Goal: Find specific page/section: Find specific page/section

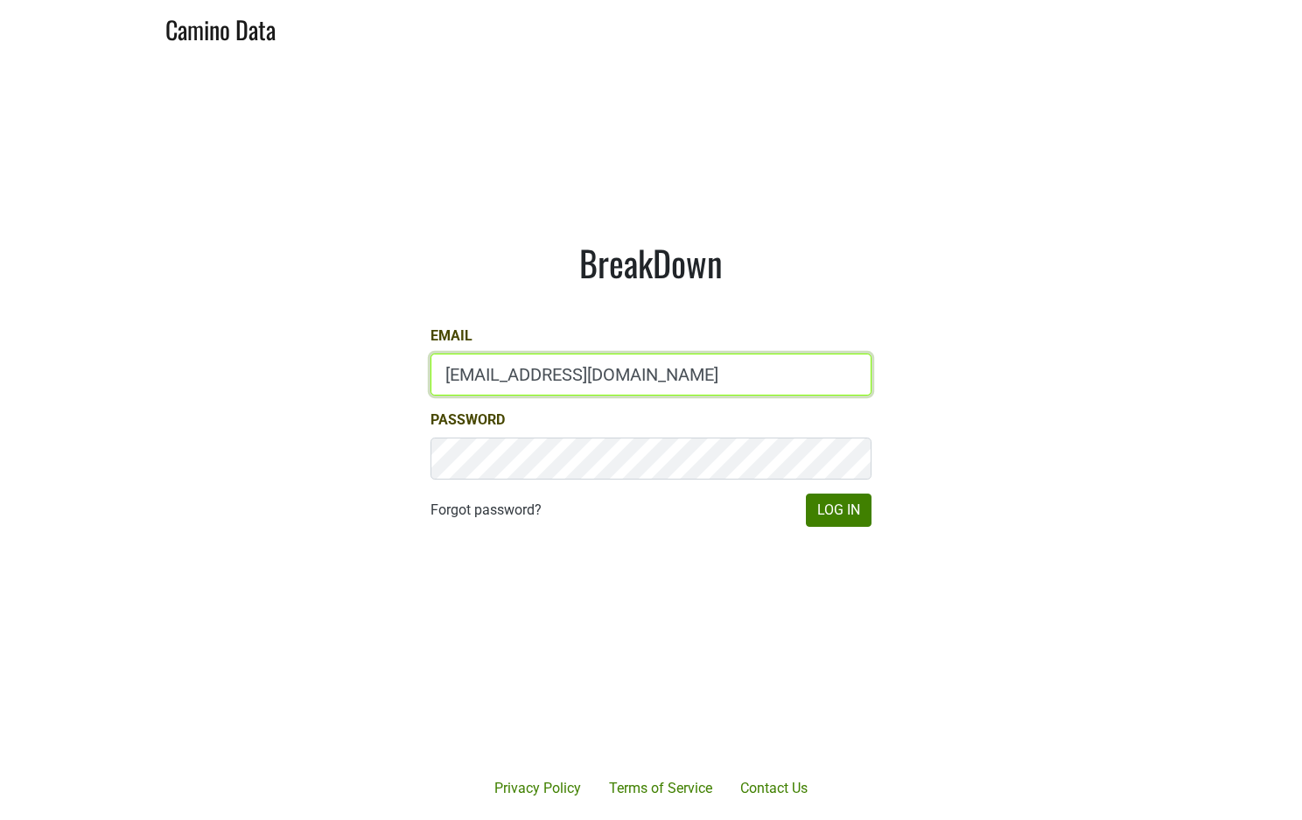
click at [666, 377] on input "mattmckeown@jonata.com" at bounding box center [651, 375] width 441 height 42
type input "matt@poggiocosta.com"
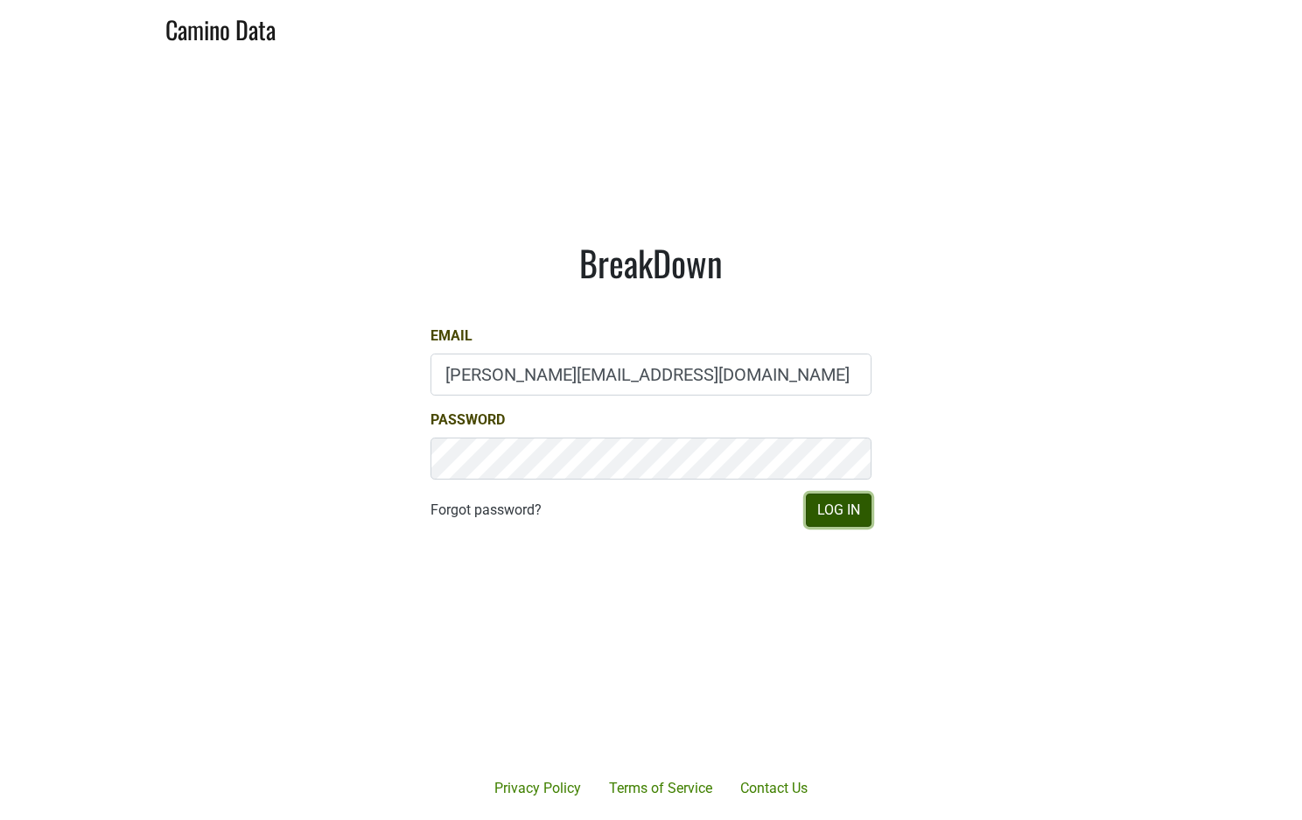
click at [839, 517] on button "Log In" at bounding box center [839, 510] width 66 height 33
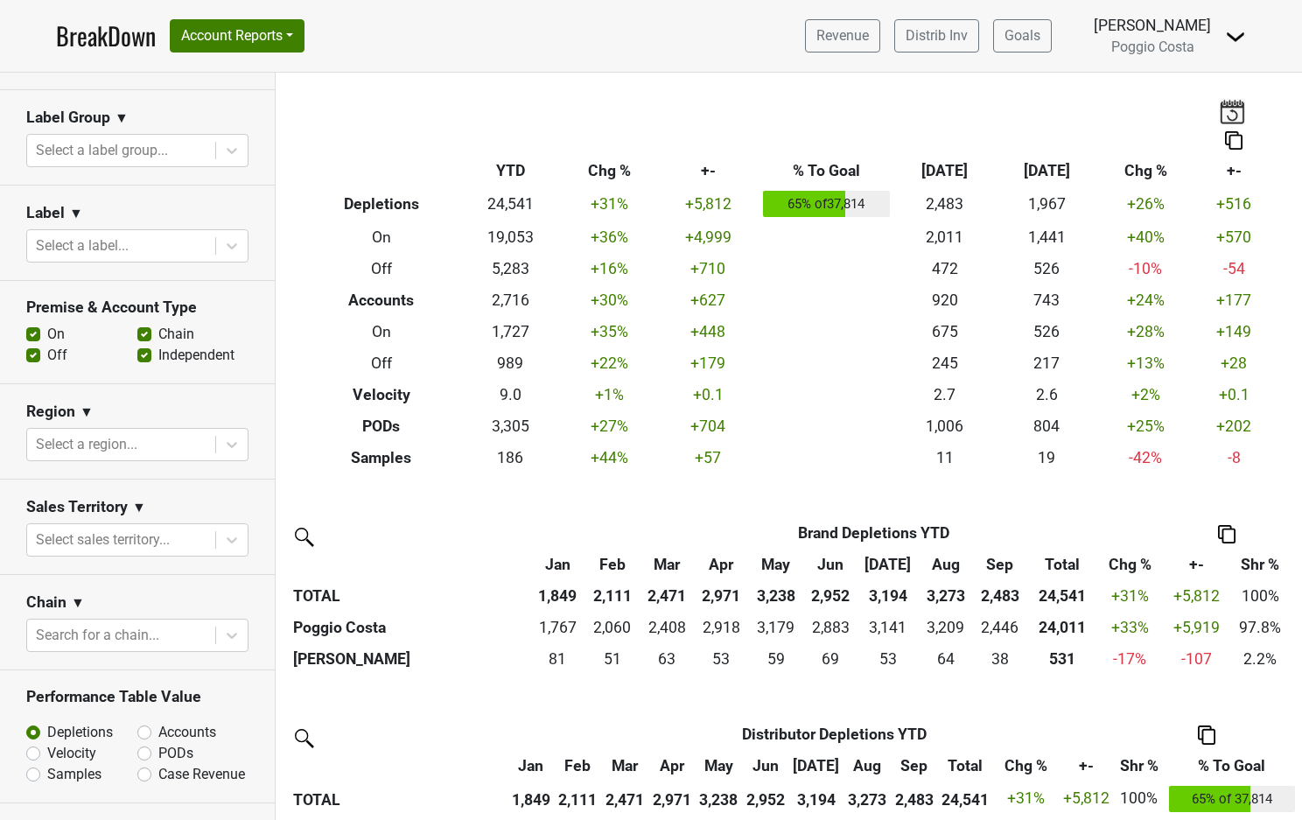
scroll to position [440, 0]
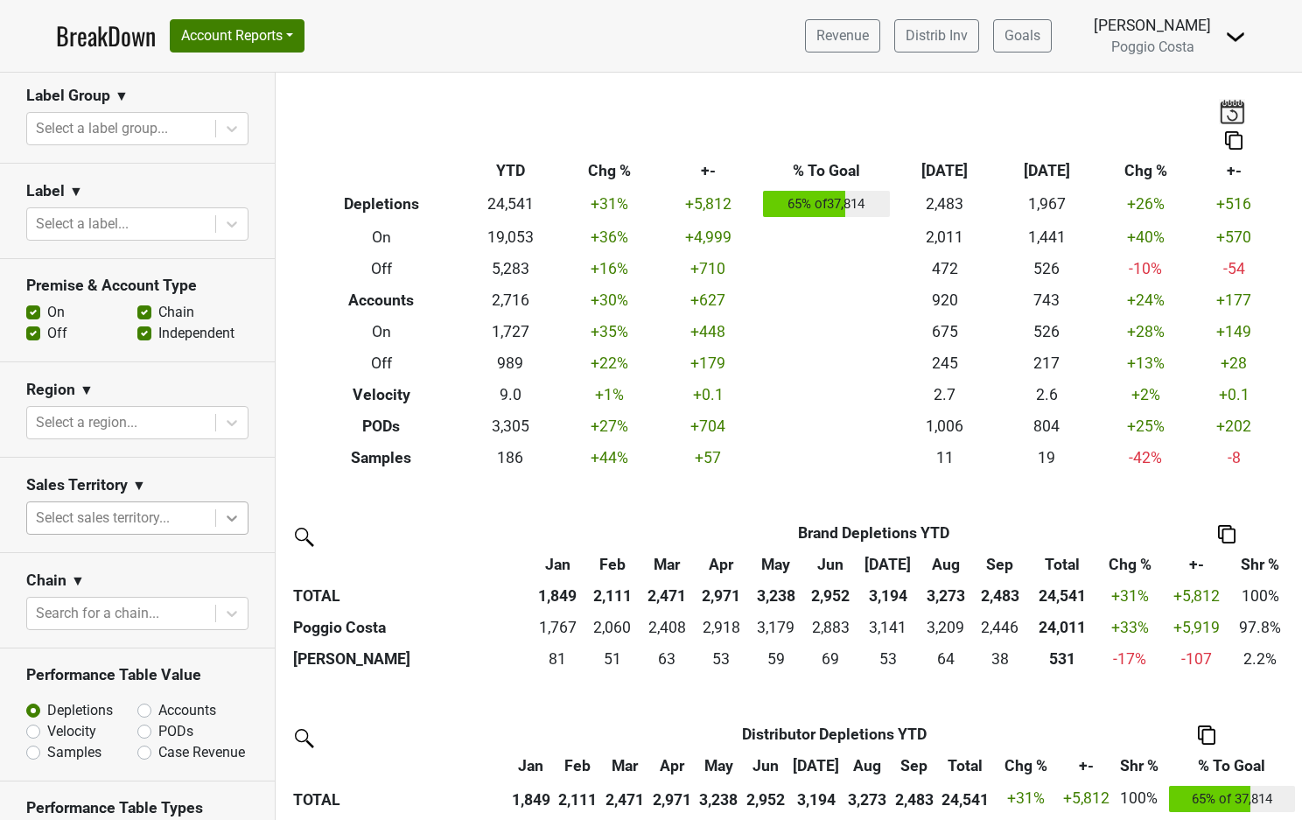
click at [233, 515] on icon at bounding box center [232, 518] width 18 height 18
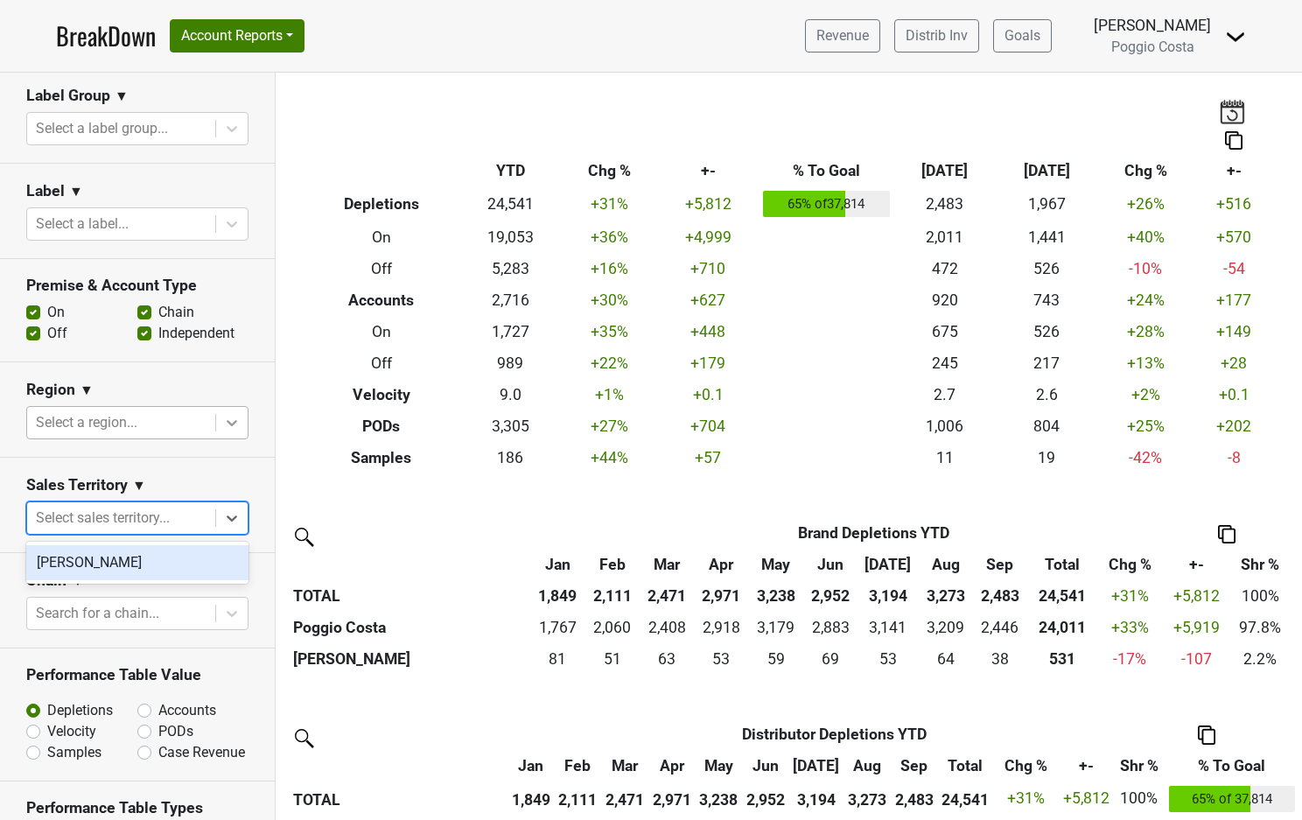
click at [228, 423] on icon at bounding box center [232, 423] width 11 height 6
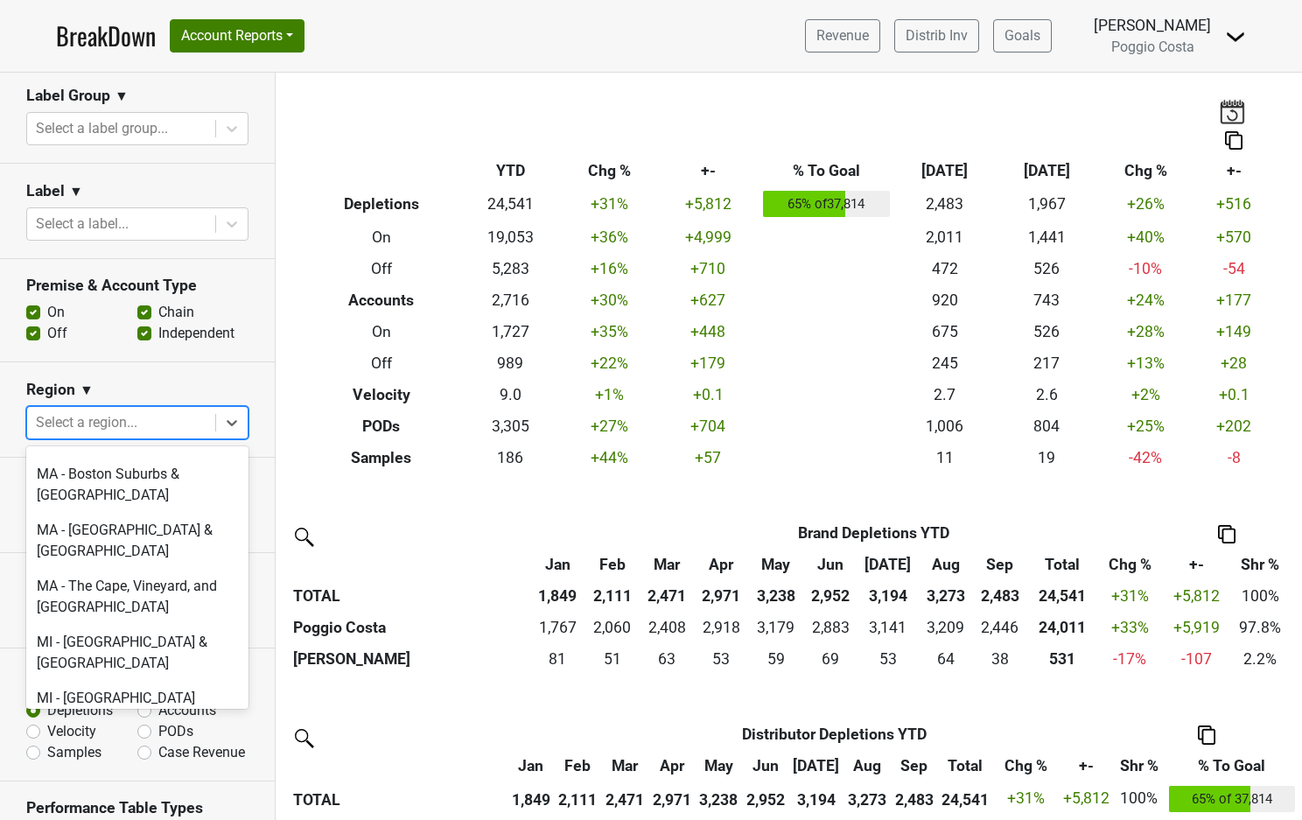
scroll to position [2867, 0]
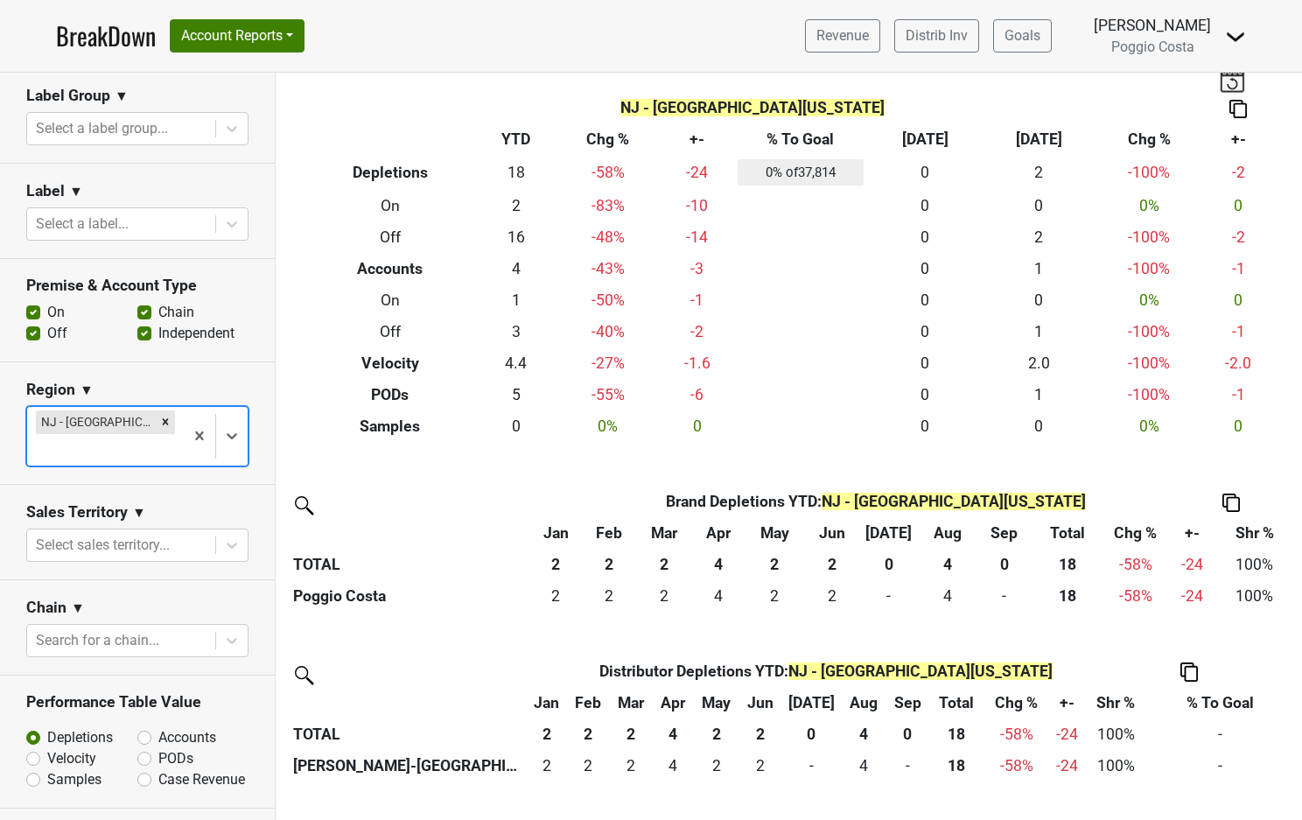
scroll to position [0, 0]
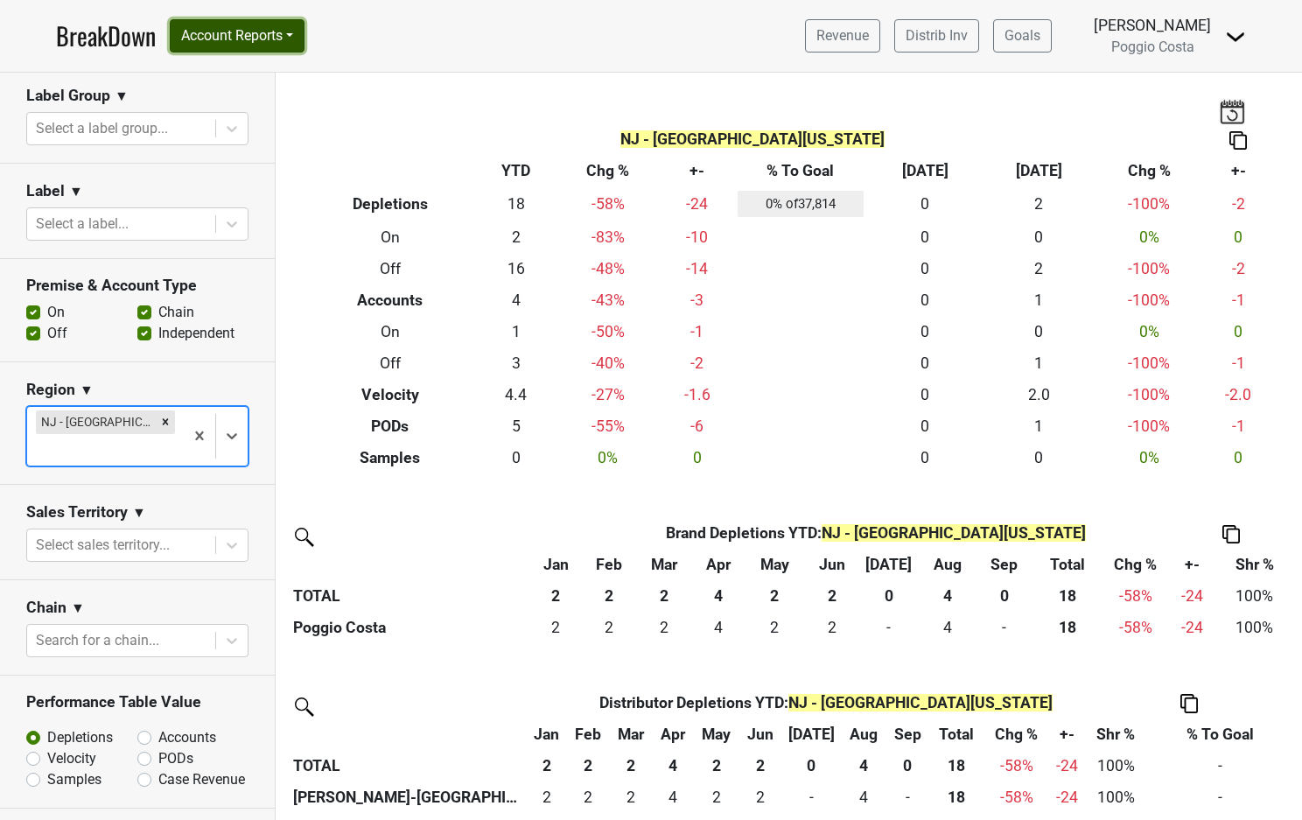
click at [304, 41] on button "Account Reports" at bounding box center [237, 35] width 135 height 33
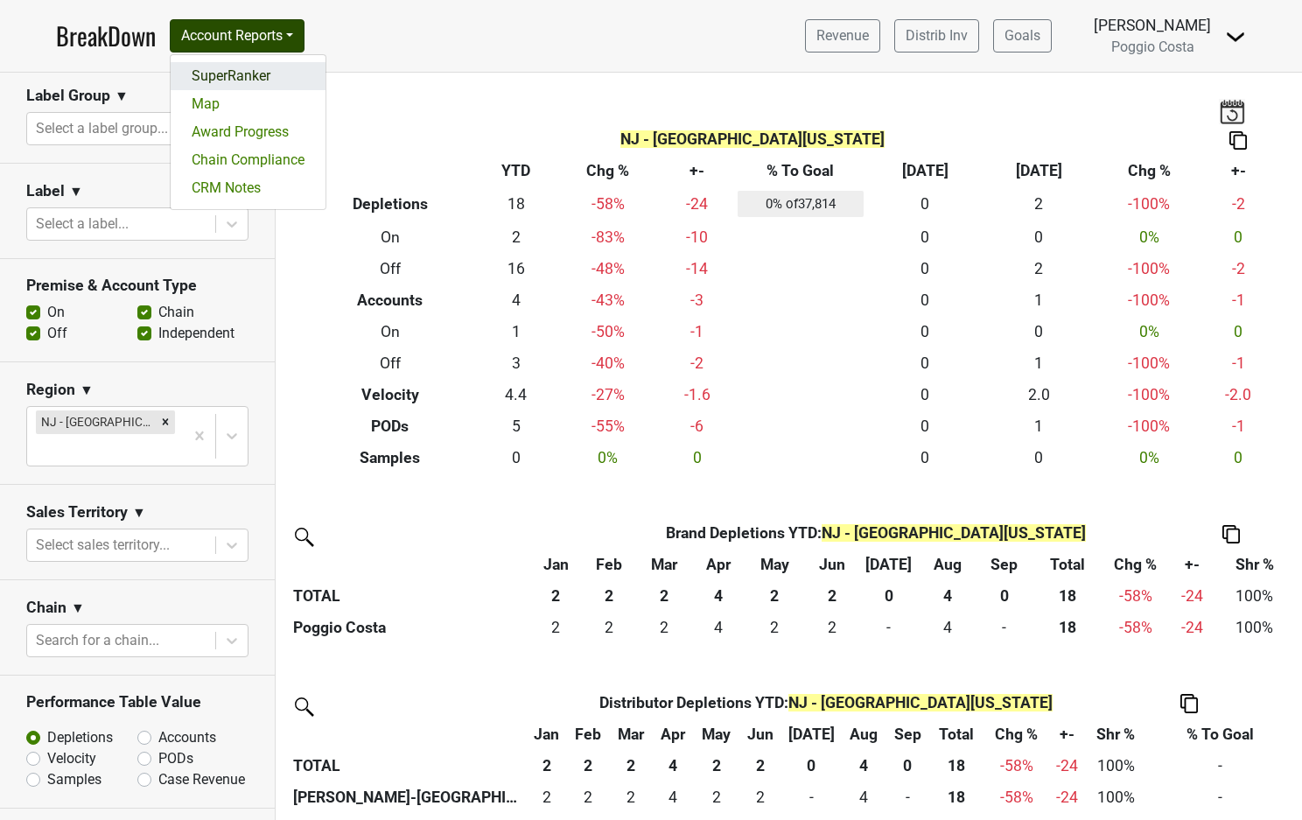
click at [264, 75] on link "SuperRanker" at bounding box center [248, 76] width 155 height 28
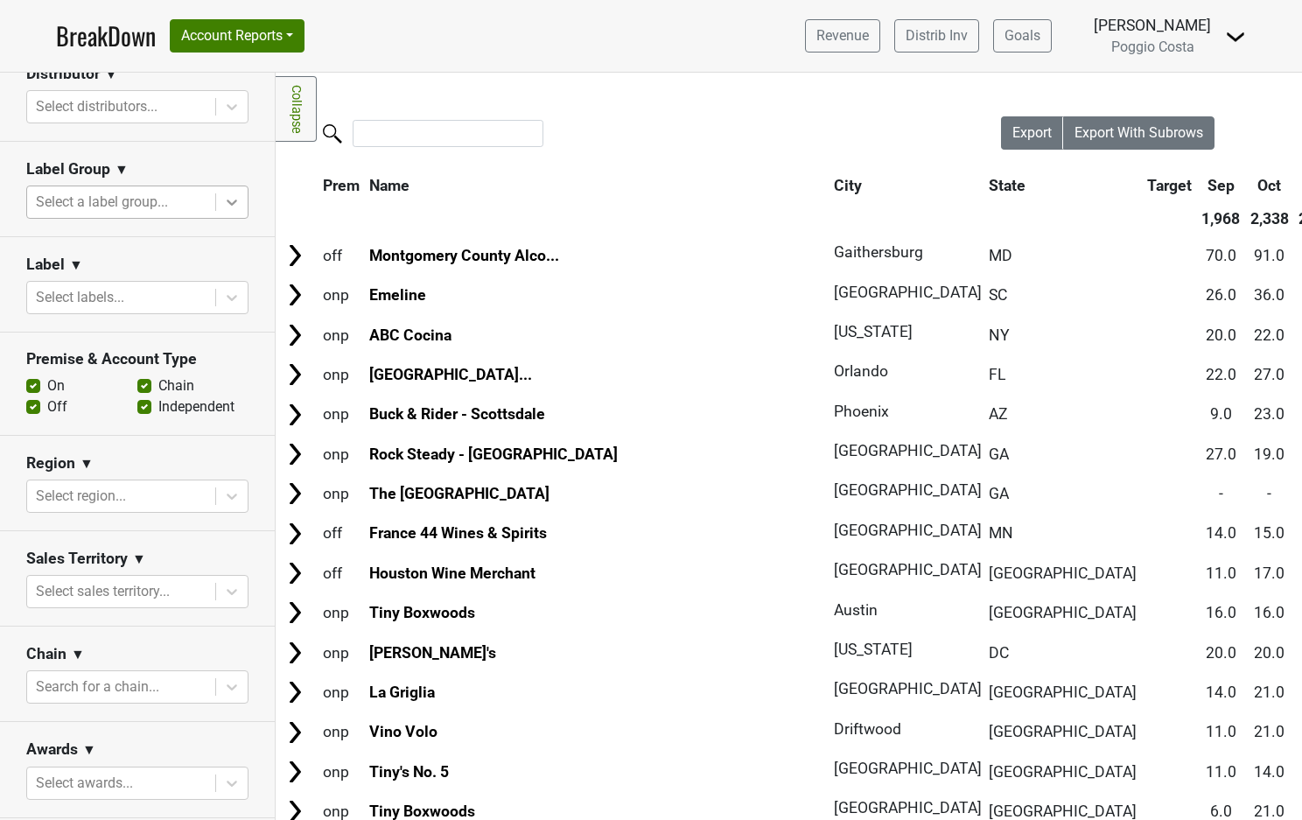
scroll to position [459, 0]
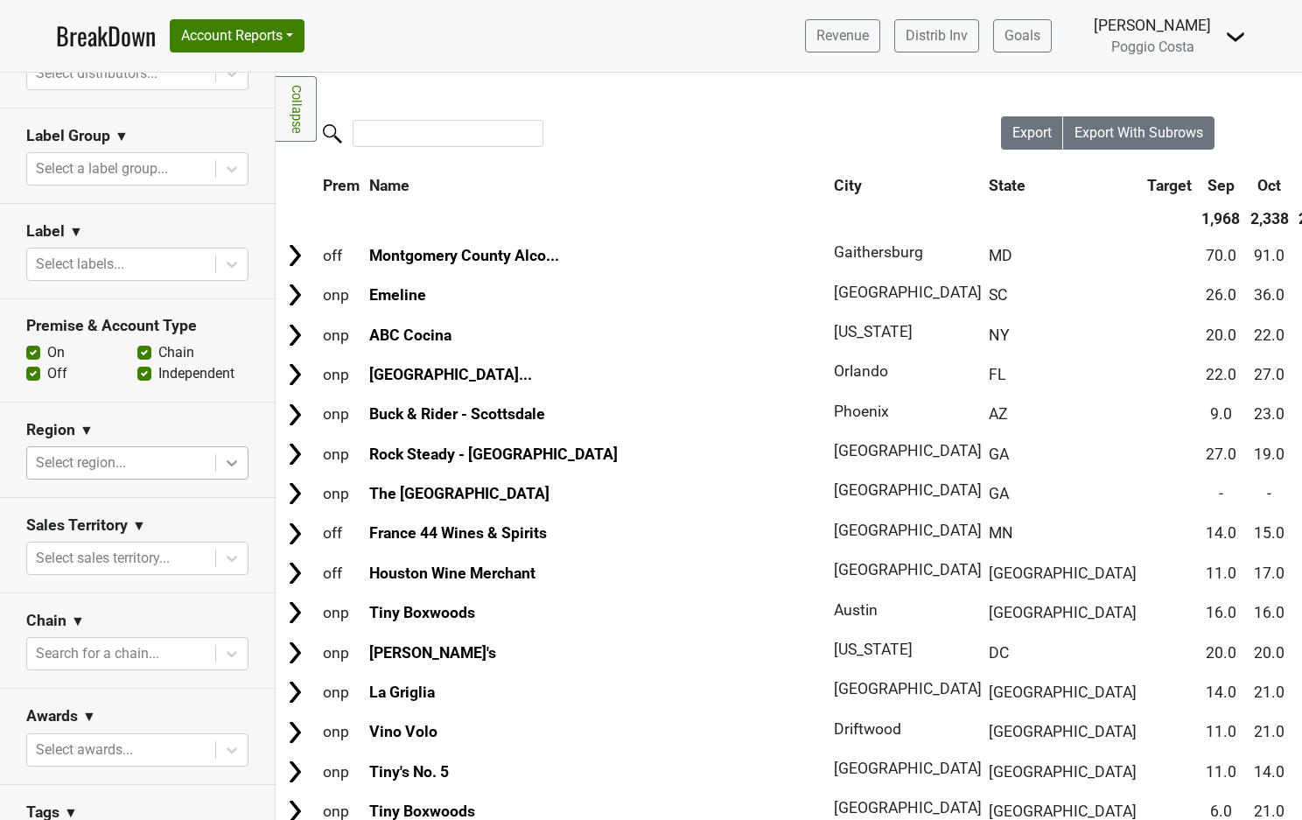
click at [234, 465] on icon at bounding box center [232, 463] width 18 height 18
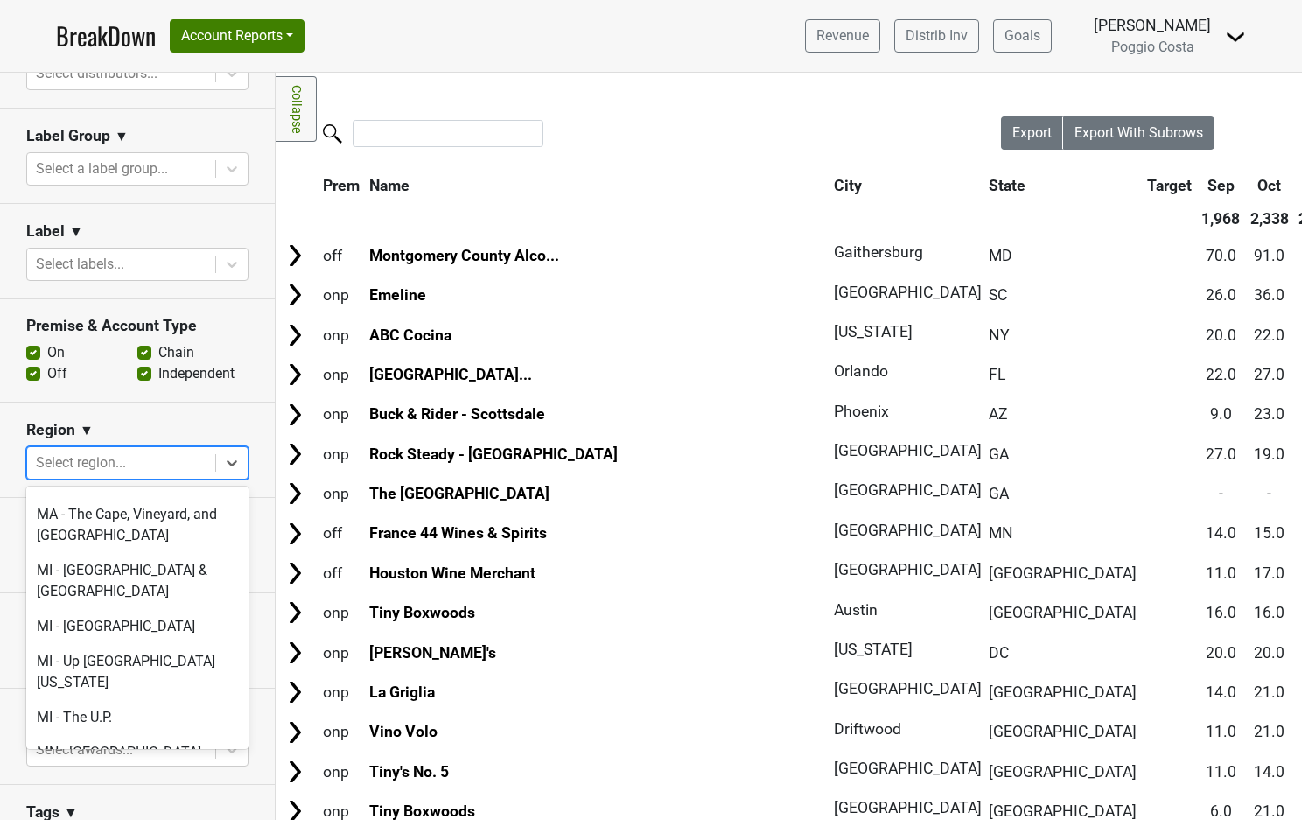
scroll to position [2959, 0]
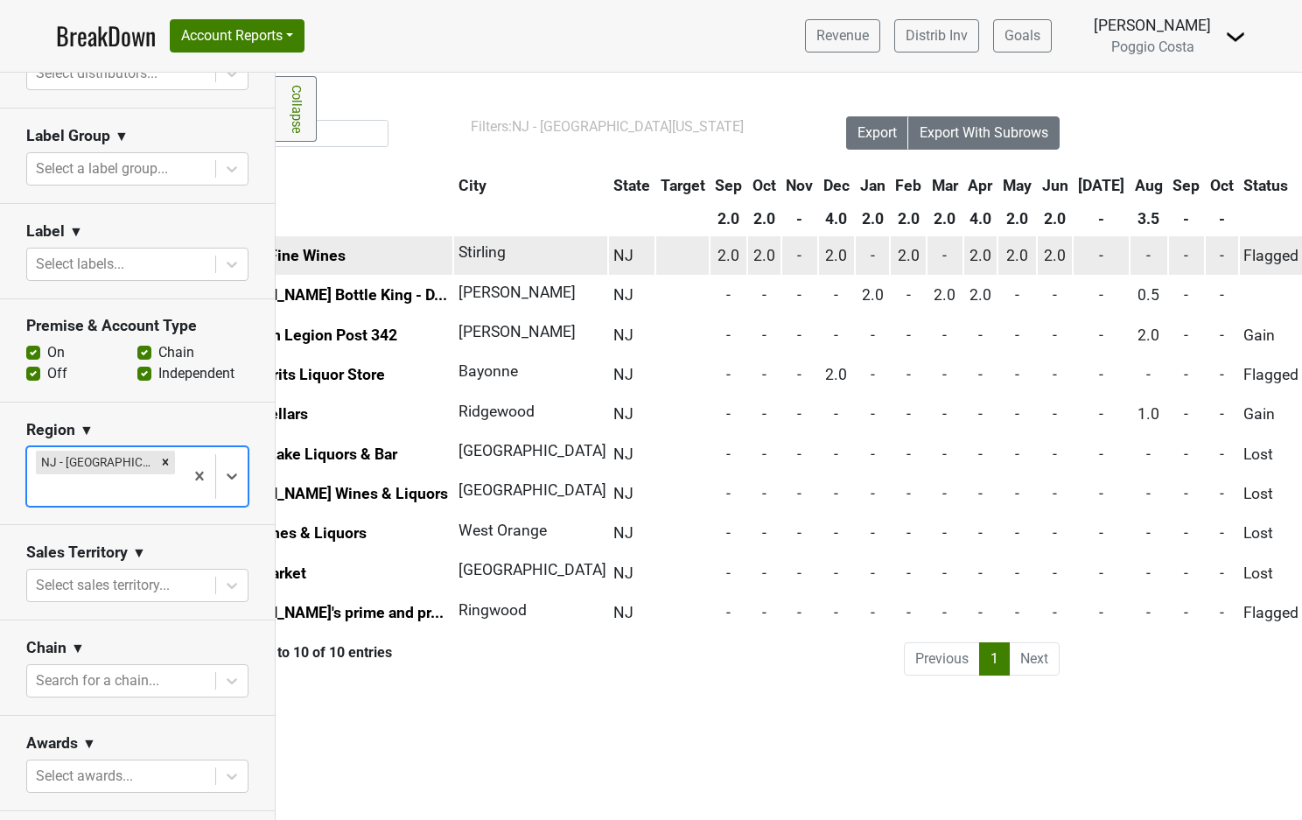
scroll to position [0, 0]
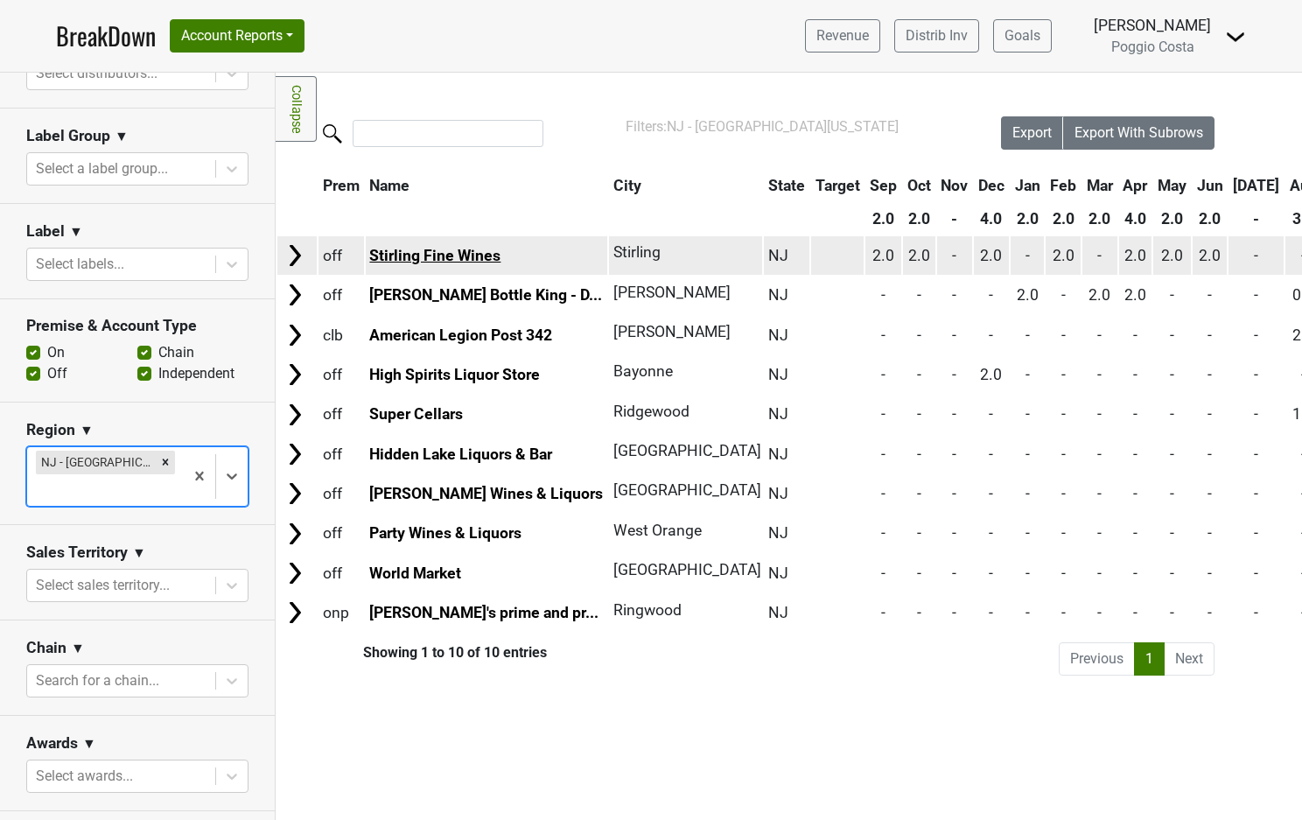
click at [412, 255] on link "Stirling Fine Wines" at bounding box center [434, 256] width 131 height 18
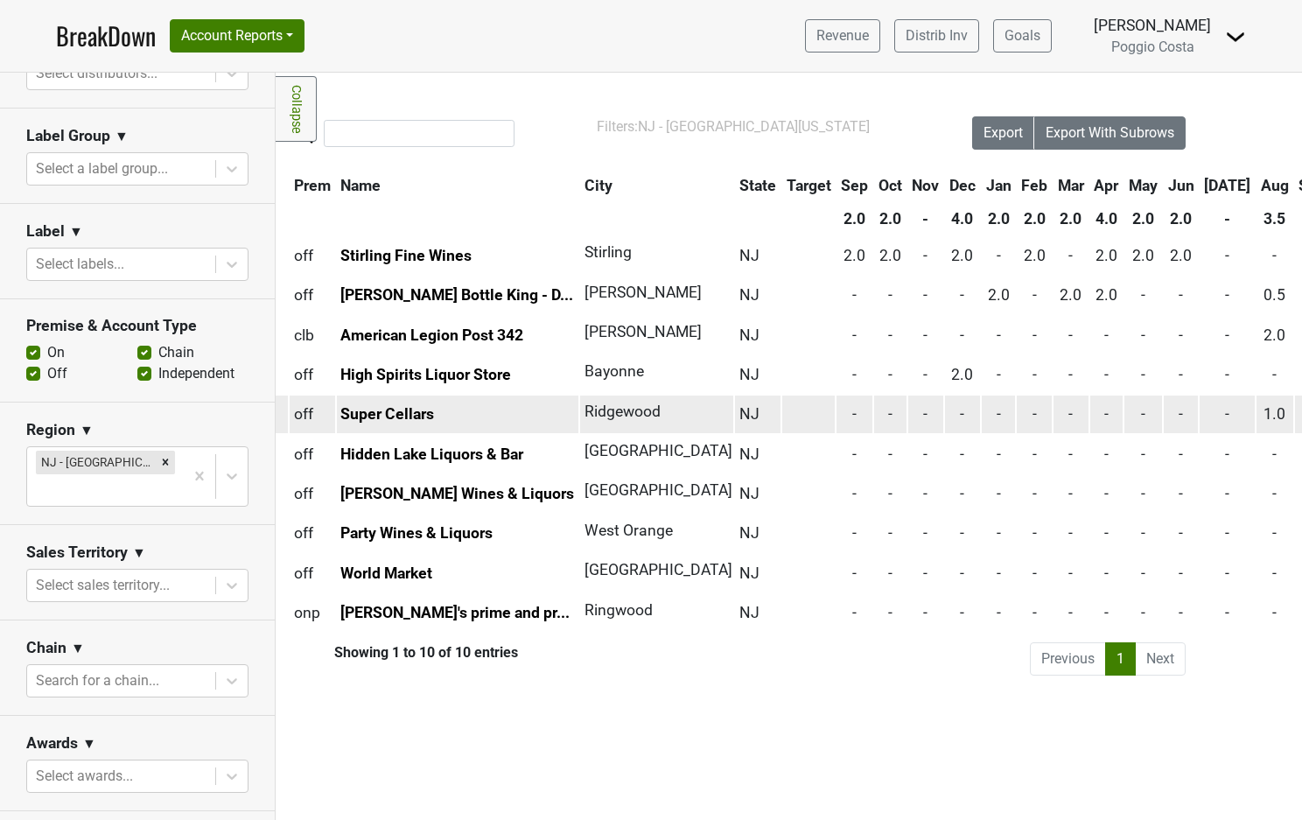
scroll to position [0, 27]
click at [400, 417] on link "Super Cellars" at bounding box center [389, 414] width 94 height 18
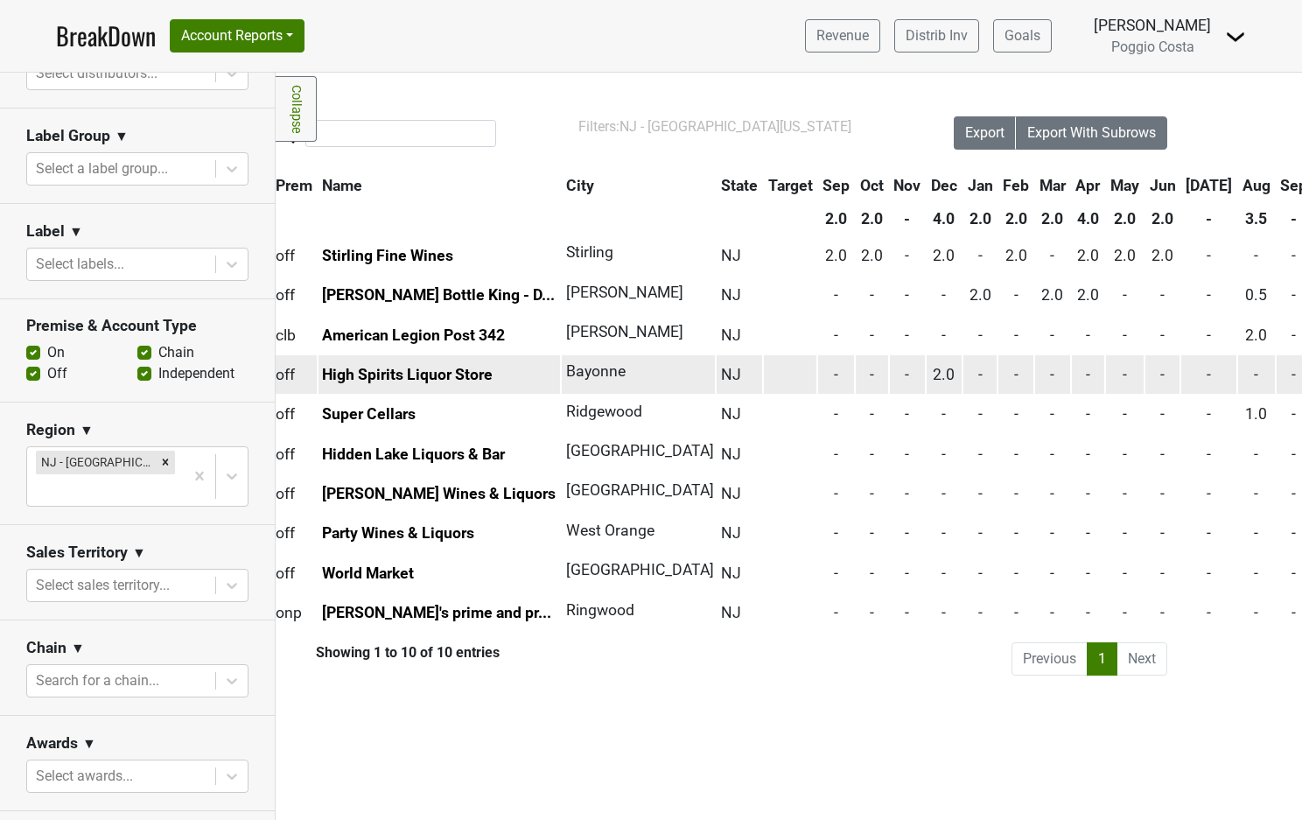
scroll to position [0, 33]
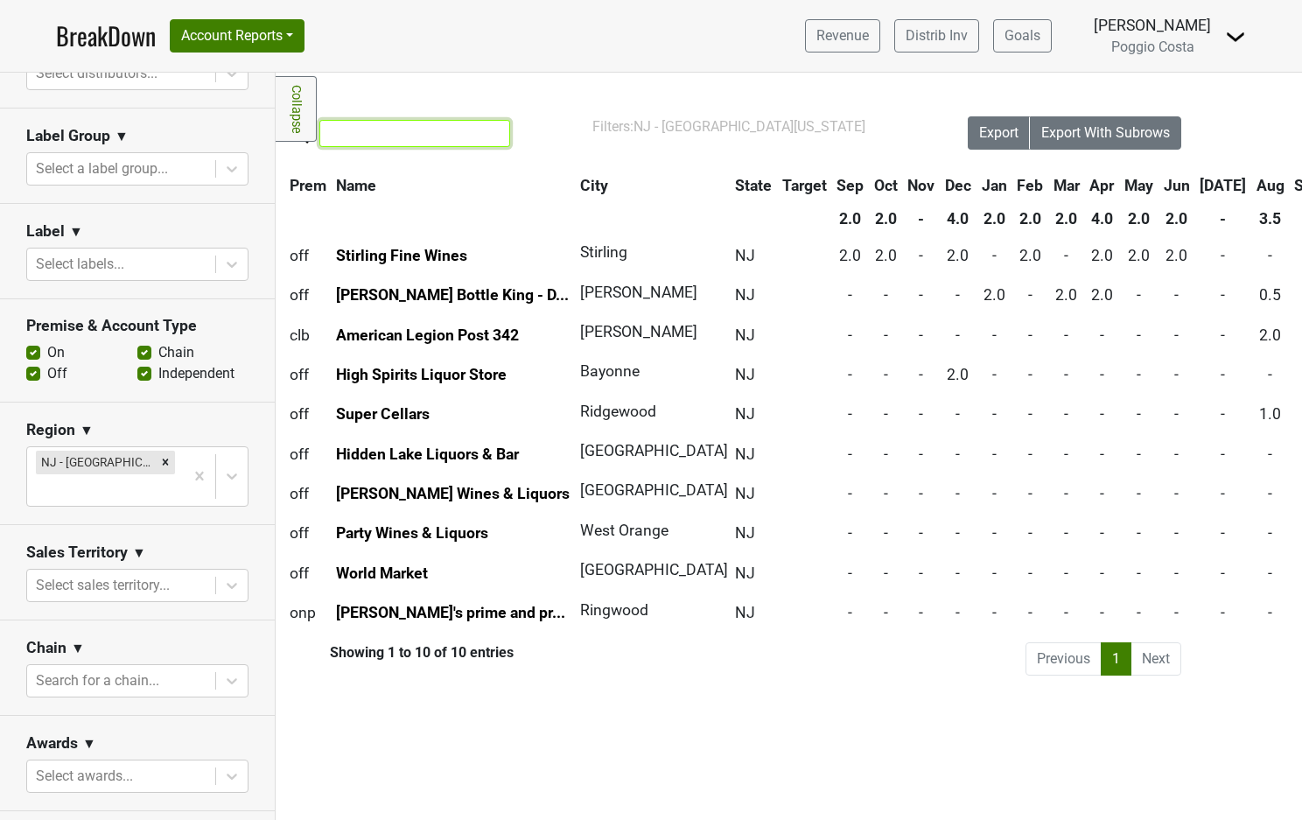
click at [390, 130] on input "search" at bounding box center [414, 133] width 191 height 27
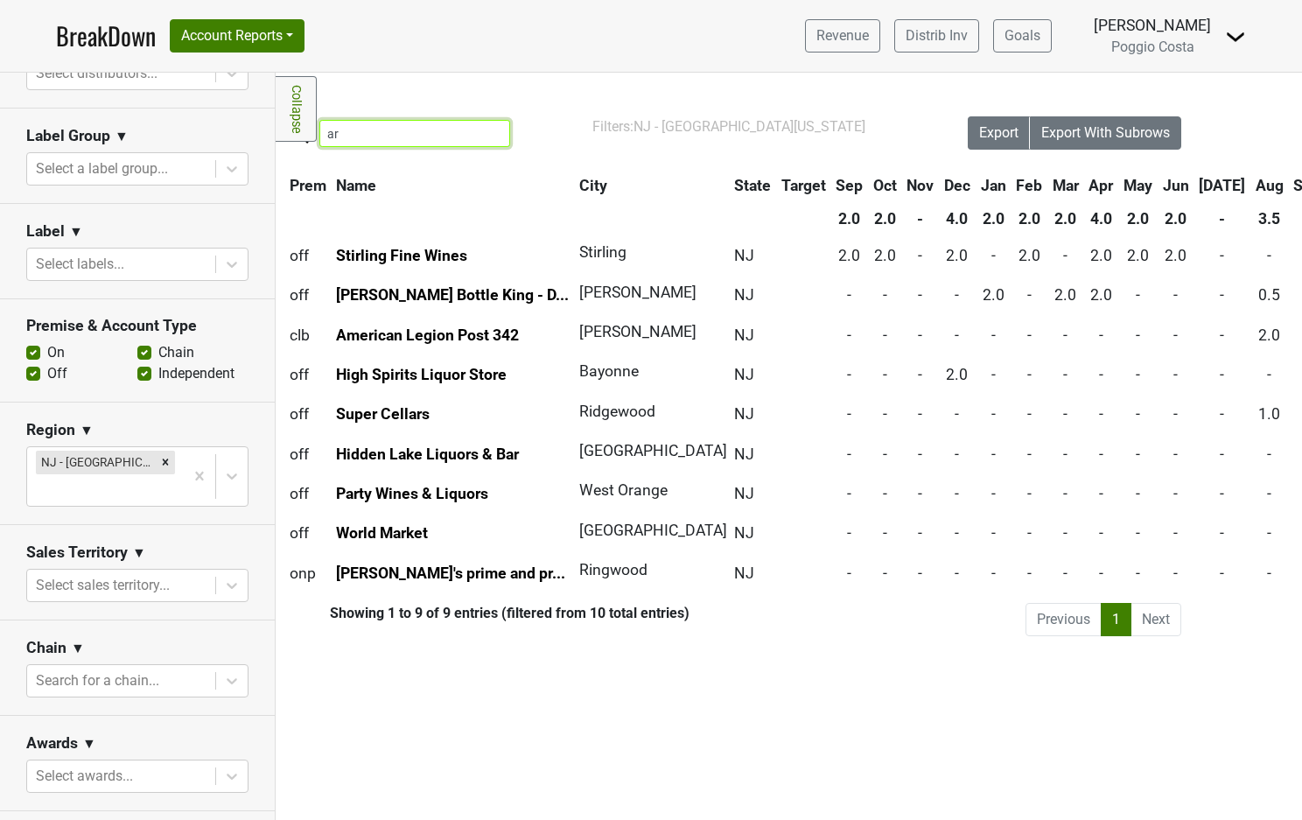
type input "a"
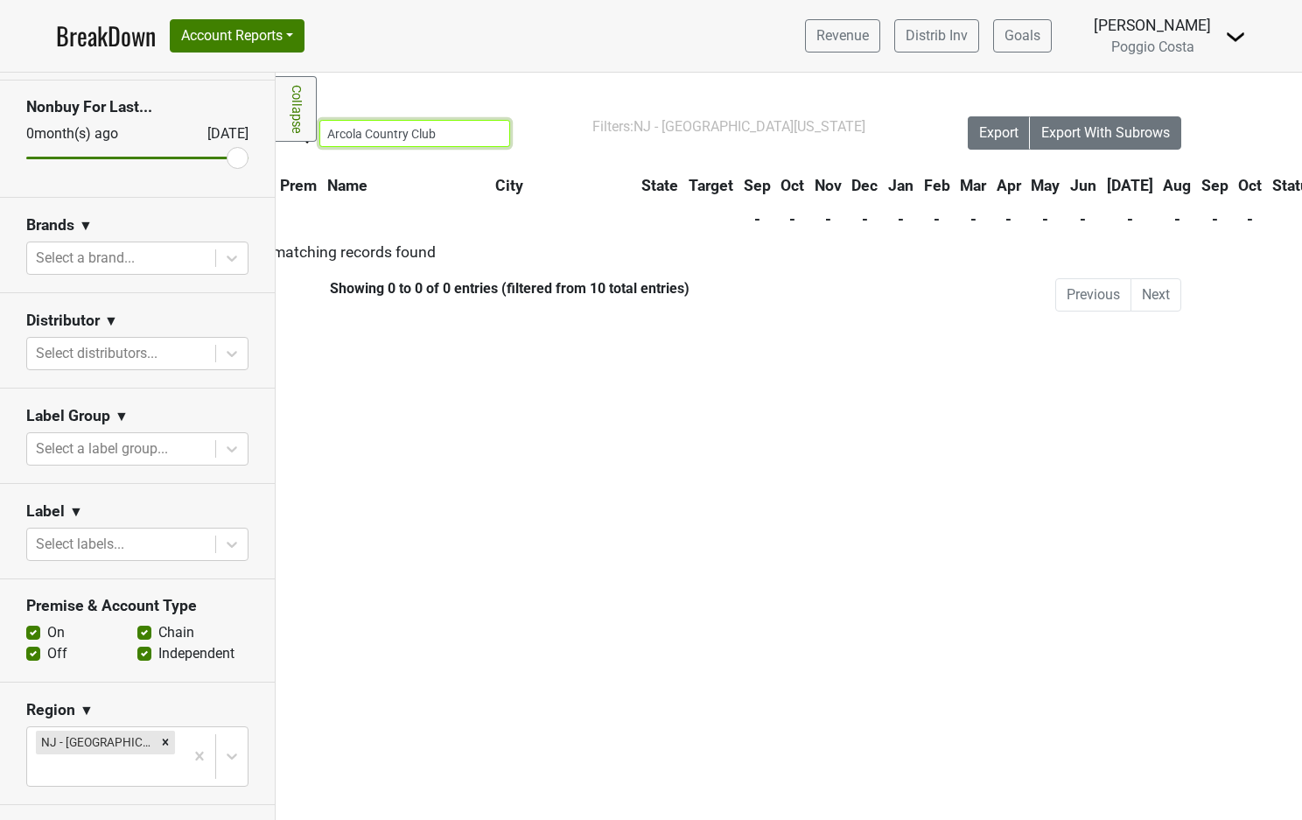
scroll to position [0, 0]
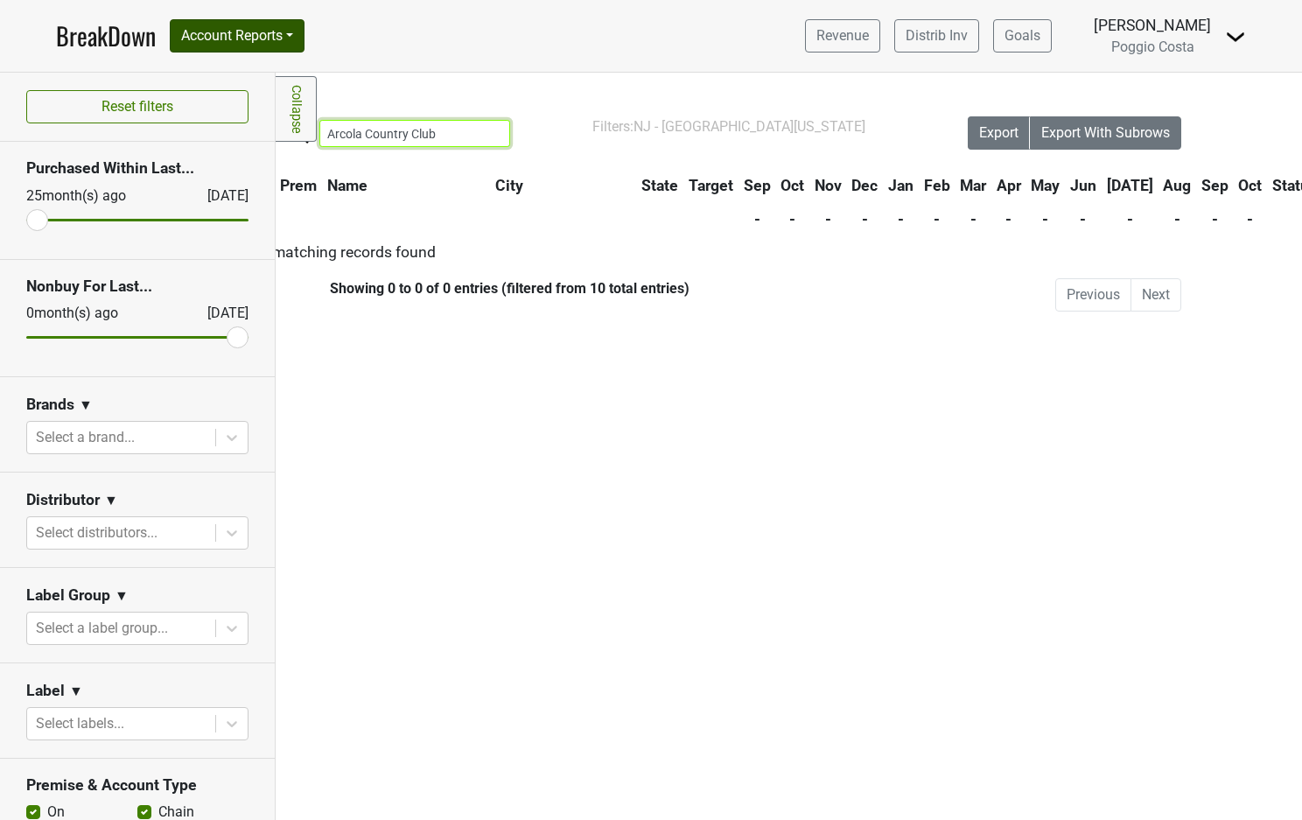
type input "Arcola Country Club"
click at [291, 52] on button "Account Reports" at bounding box center [237, 35] width 135 height 33
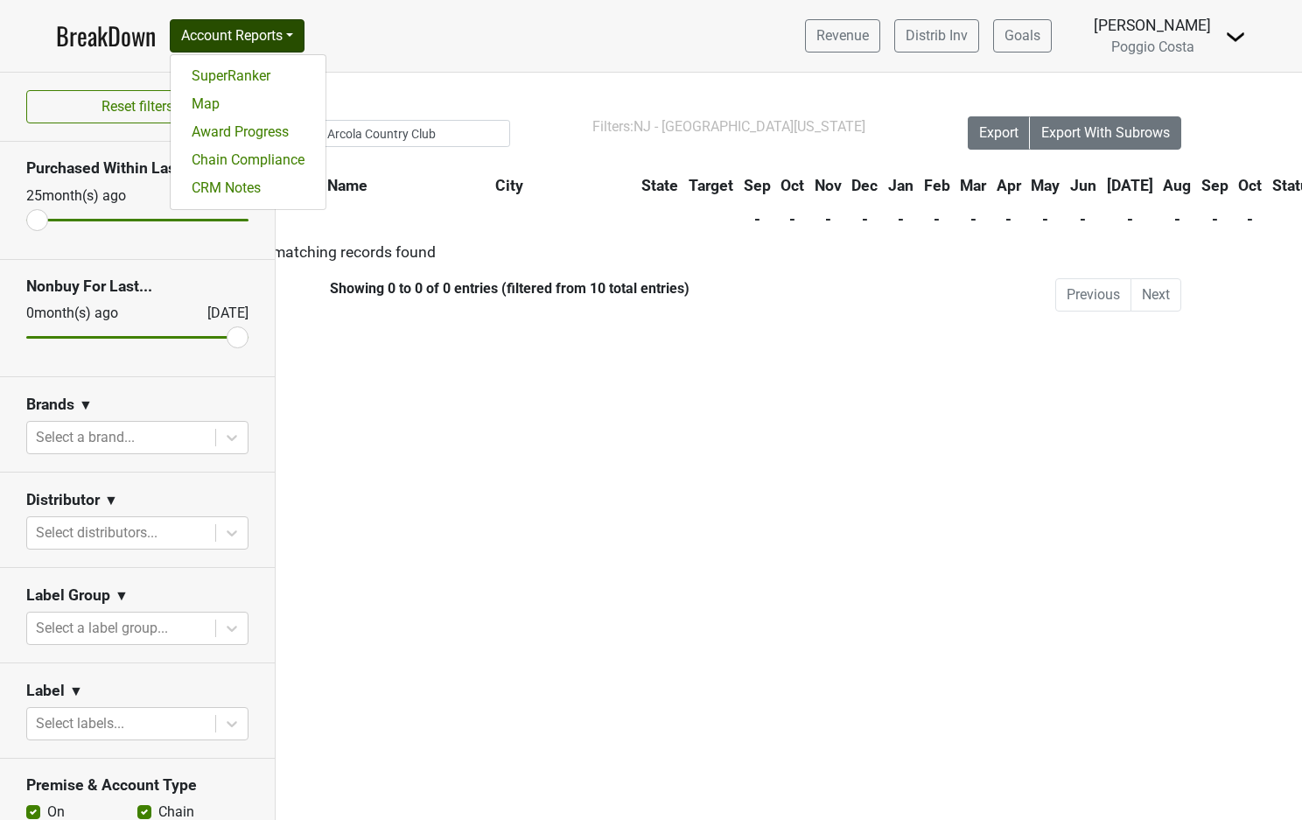
click at [125, 30] on link "BreakDown" at bounding box center [106, 36] width 100 height 37
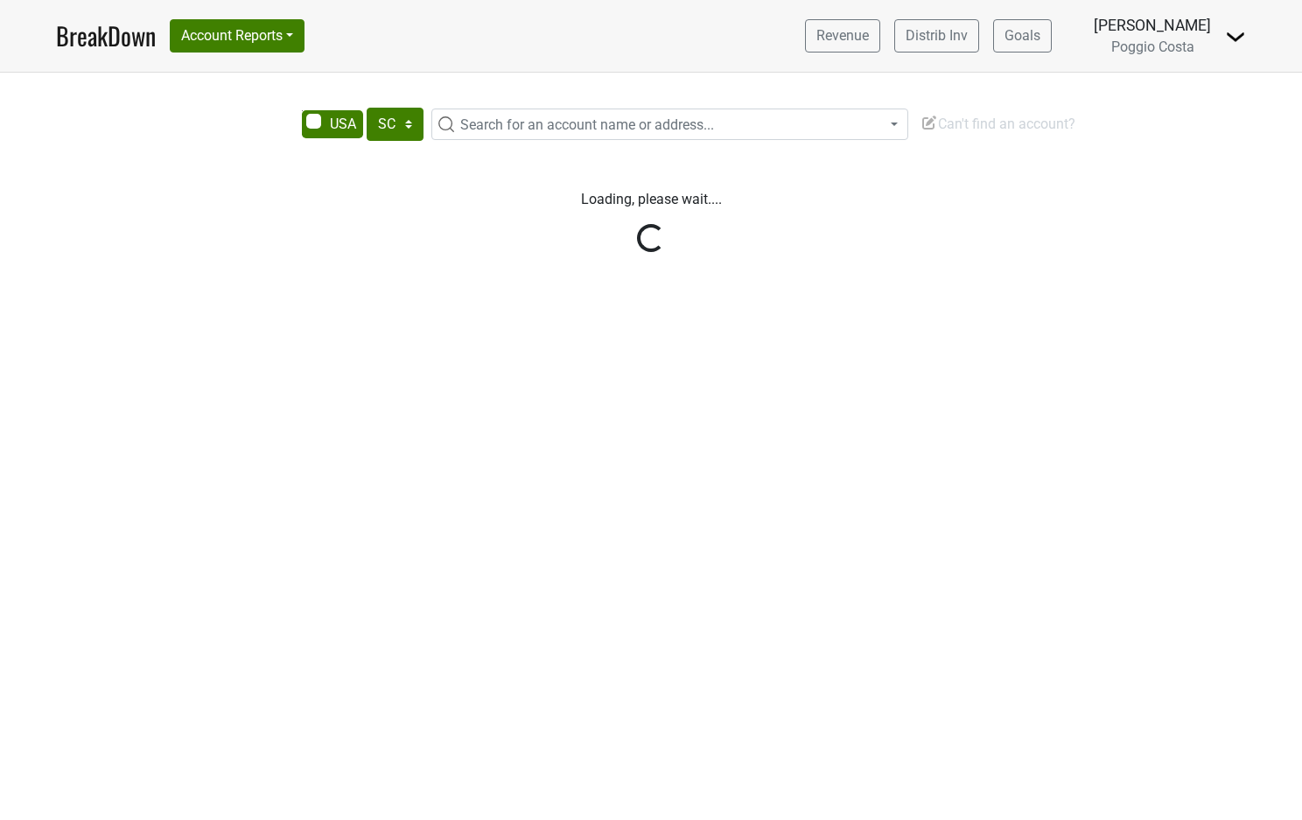
select select "SC"
